Goal: Task Accomplishment & Management: Complete application form

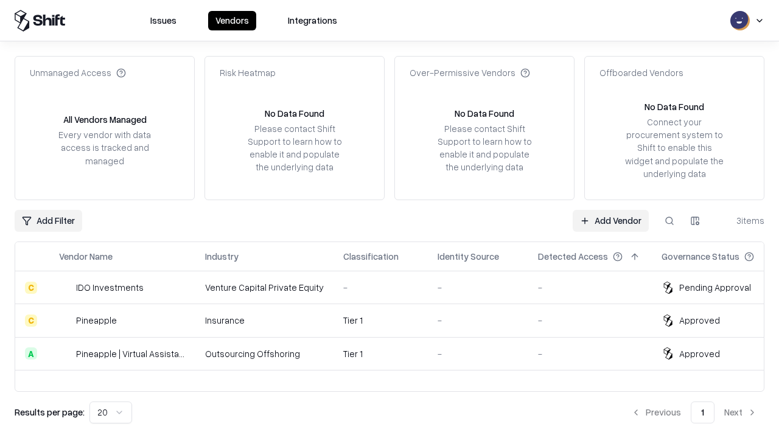
click at [610, 220] on link "Add Vendor" at bounding box center [610, 221] width 76 height 22
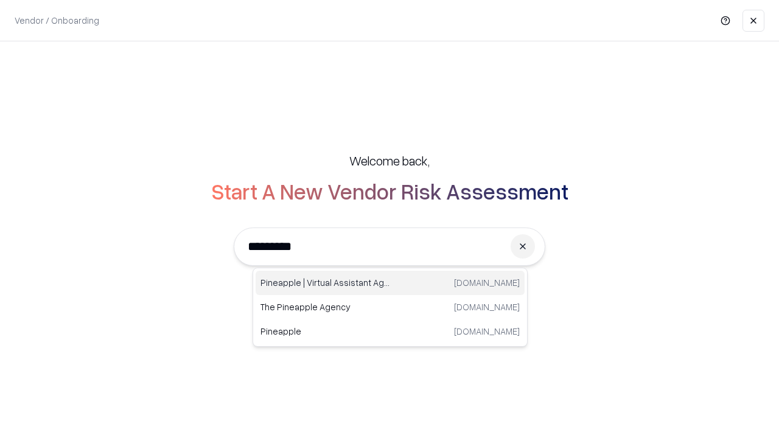
click at [390, 283] on div "Pineapple | Virtual Assistant Agency [DOMAIN_NAME]" at bounding box center [390, 283] width 269 height 24
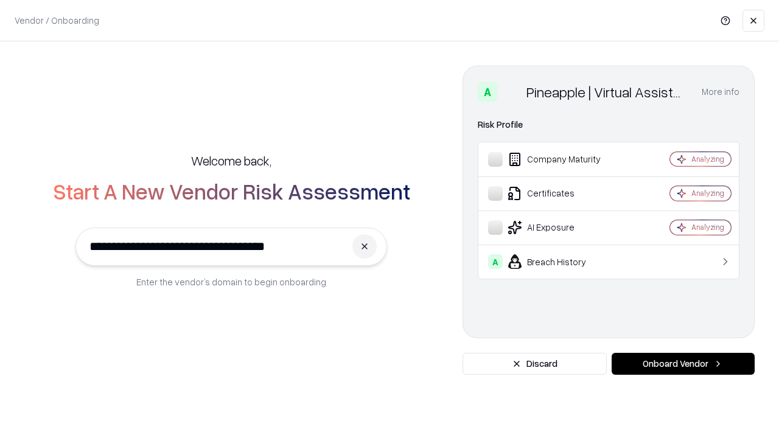
type input "**********"
click at [683, 364] on button "Onboard Vendor" at bounding box center [682, 364] width 143 height 22
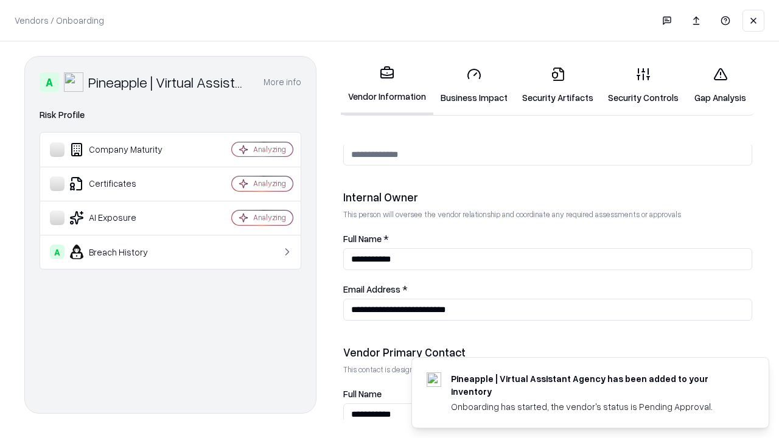
scroll to position [630, 0]
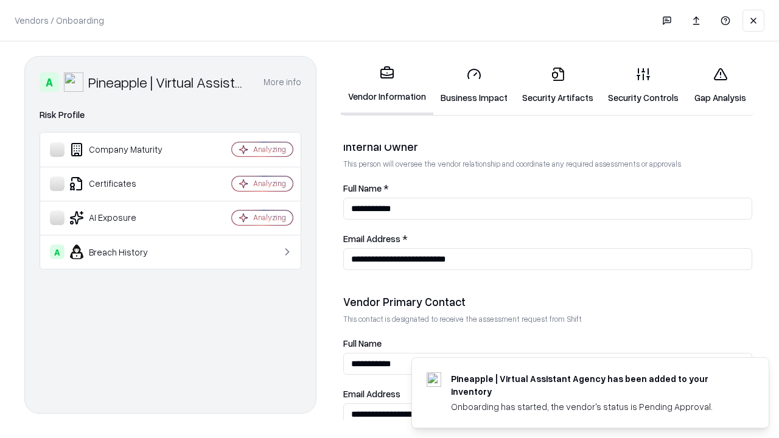
click at [474, 85] on link "Business Impact" at bounding box center [474, 85] width 82 height 57
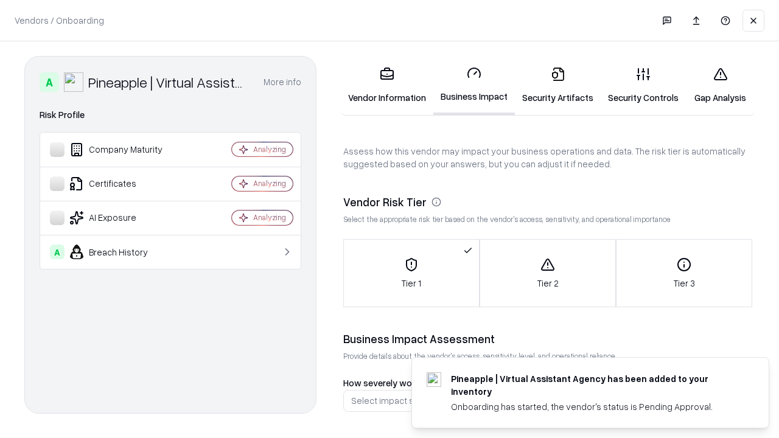
click at [720, 85] on link "Gap Analysis" at bounding box center [720, 85] width 69 height 57
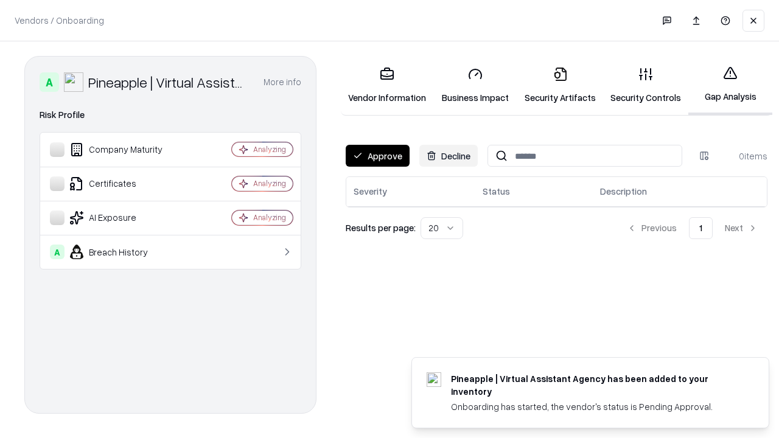
click at [377, 156] on button "Approve" at bounding box center [378, 156] width 64 height 22
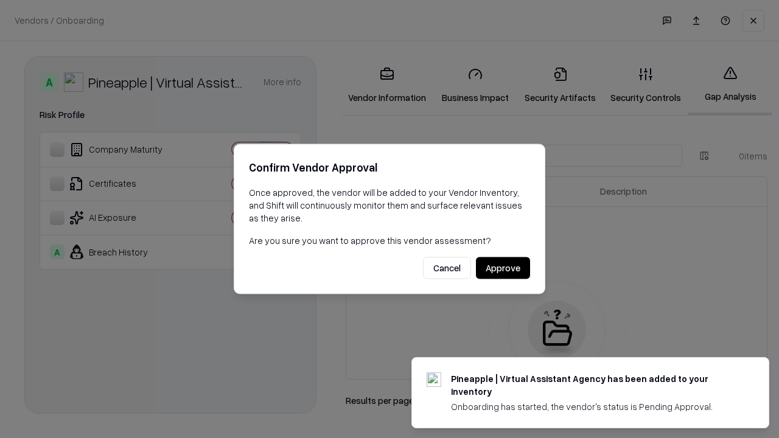
click at [502, 268] on button "Approve" at bounding box center [503, 268] width 54 height 22
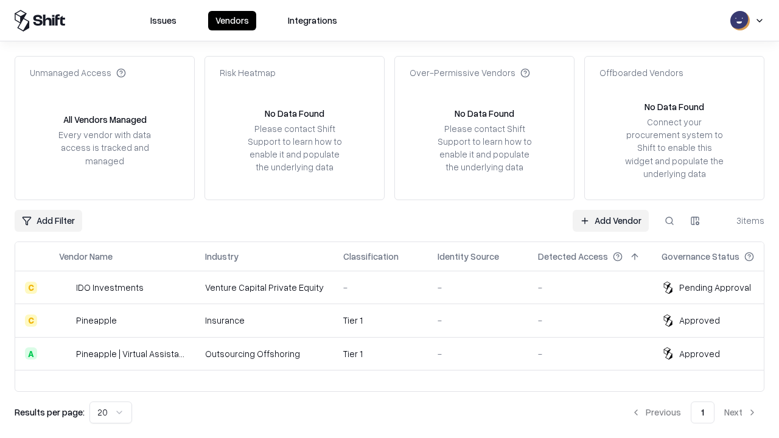
type input "**********"
click at [610, 220] on link "Add Vendor" at bounding box center [610, 221] width 76 height 22
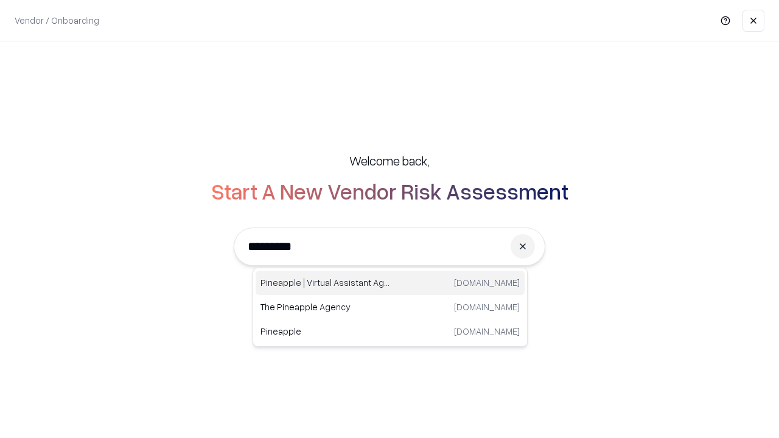
click at [390, 283] on div "Pineapple | Virtual Assistant Agency [DOMAIN_NAME]" at bounding box center [390, 283] width 269 height 24
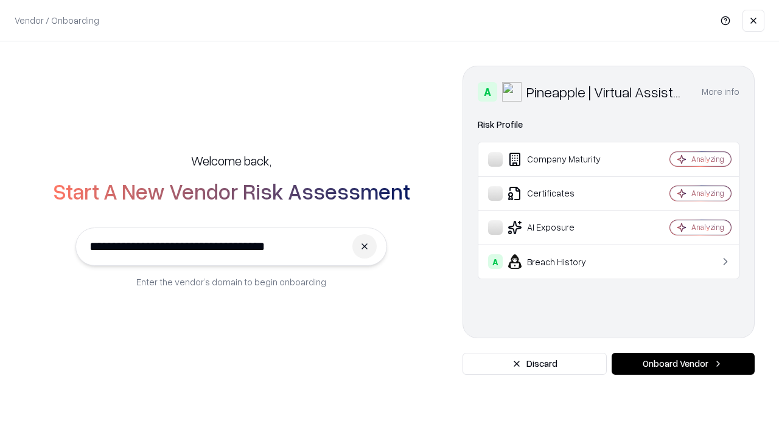
type input "**********"
click at [683, 364] on button "Onboard Vendor" at bounding box center [682, 364] width 143 height 22
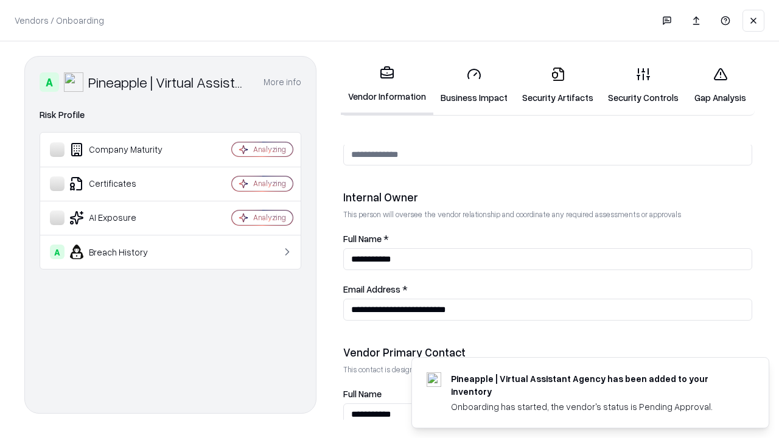
scroll to position [630, 0]
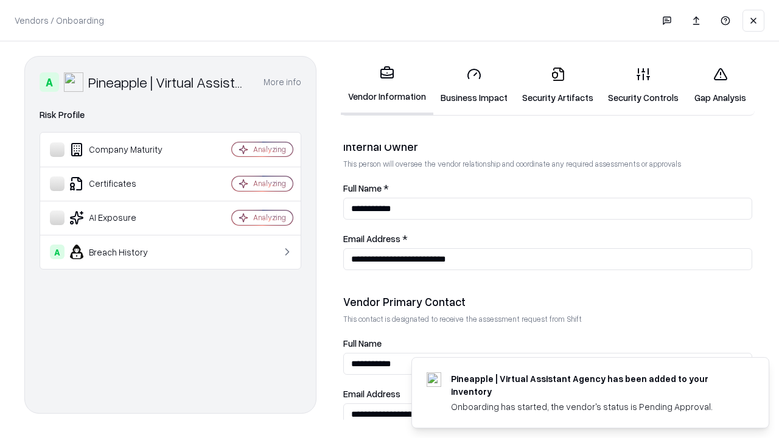
click at [720, 85] on link "Gap Analysis" at bounding box center [720, 85] width 69 height 57
